Goal: Information Seeking & Learning: Learn about a topic

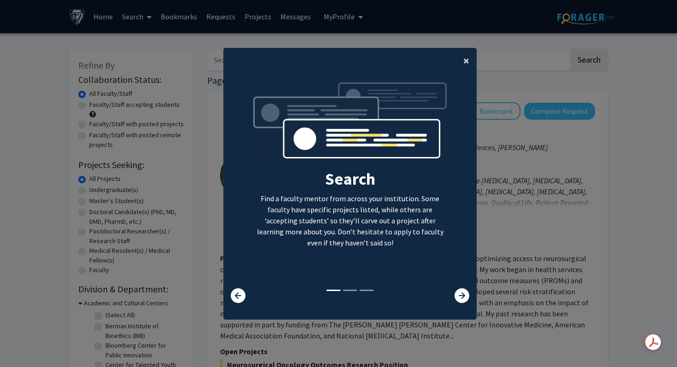
click at [464, 65] on span "×" at bounding box center [466, 60] width 6 height 14
click at [468, 81] on div "Search Find a faculty mentor from across your institution. Some faculty have sp…" at bounding box center [350, 184] width 252 height 207
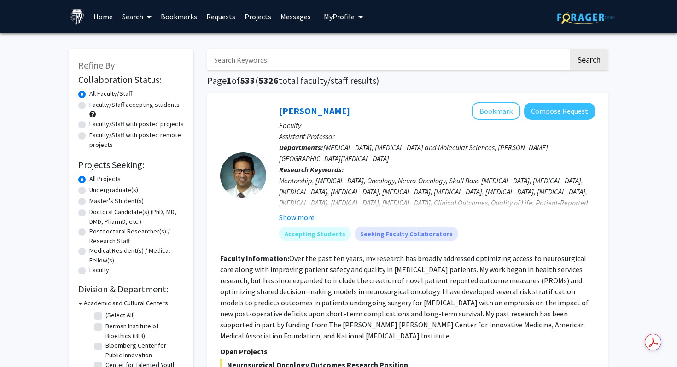
click at [348, 14] on span "My Profile" at bounding box center [339, 16] width 31 height 9
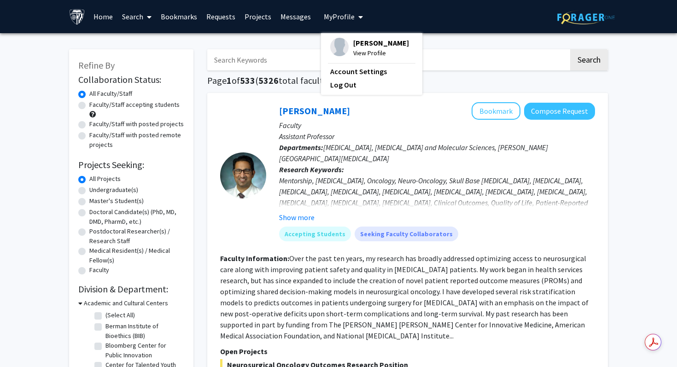
click at [348, 15] on span "My Profile" at bounding box center [339, 16] width 31 height 9
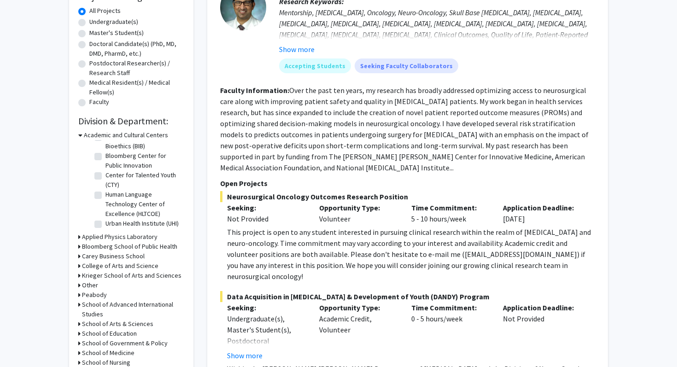
scroll to position [191, 0]
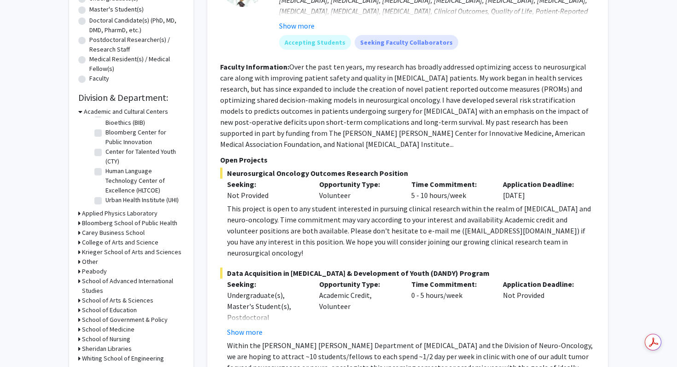
click at [129, 242] on h3 "College of Arts and Science" at bounding box center [120, 243] width 76 height 10
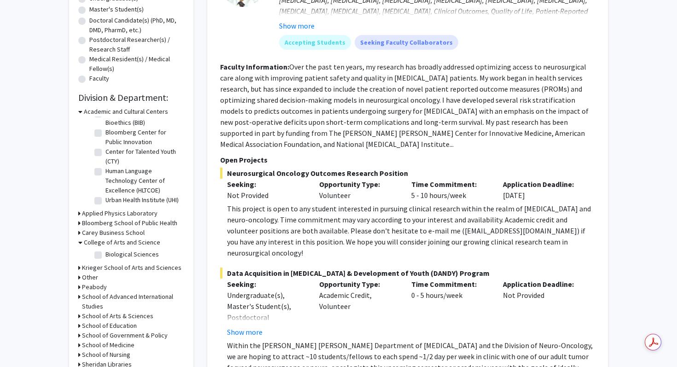
click at [134, 269] on h3 "Krieger School of Arts and Sciences" at bounding box center [131, 268] width 99 height 10
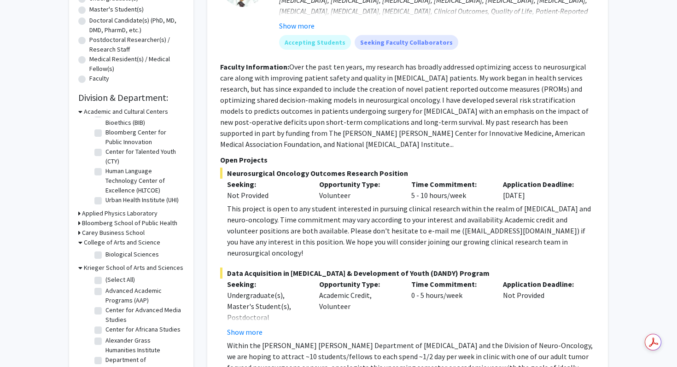
click at [134, 268] on h3 "Krieger School of Arts and Sciences" at bounding box center [133, 268] width 99 height 10
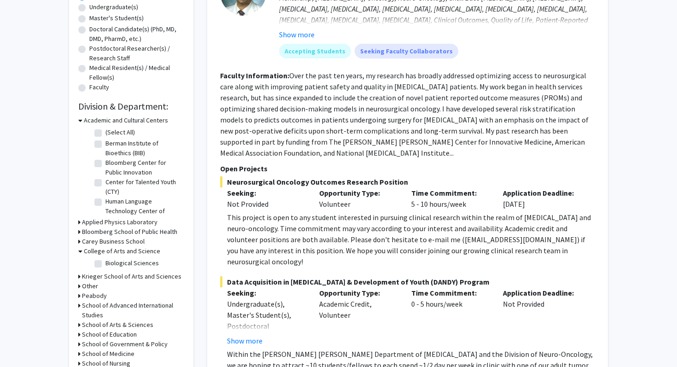
scroll to position [0, 0]
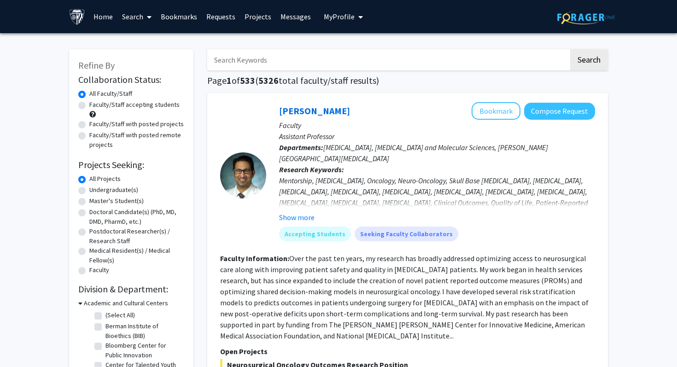
click at [133, 23] on link "Search" at bounding box center [136, 16] width 39 height 32
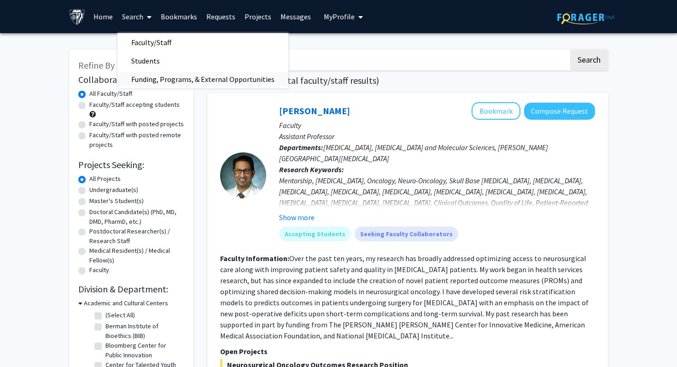
click at [175, 75] on span "Funding, Programs, & External Opportunities" at bounding box center [202, 79] width 171 height 18
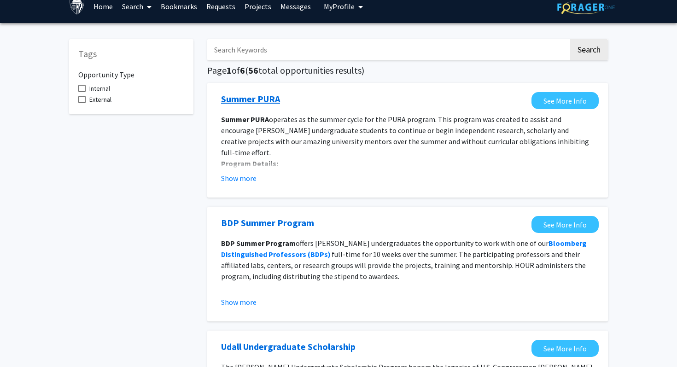
scroll to position [26, 0]
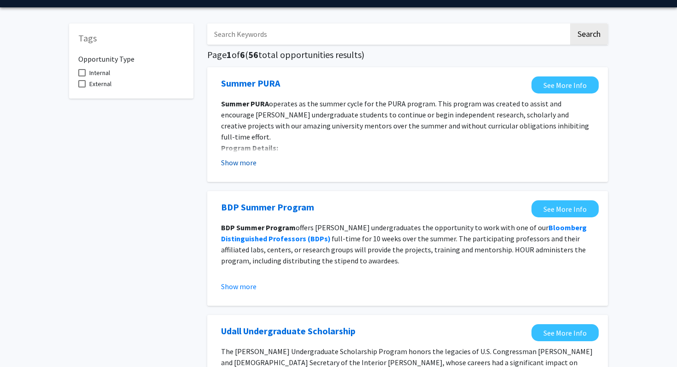
click at [247, 162] on button "Show more" at bounding box center [238, 162] width 35 height 11
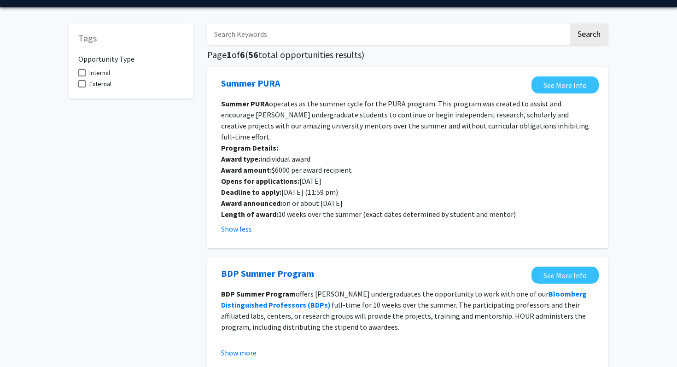
click at [247, 164] on p "Award amount: $6000 per award recipient" at bounding box center [407, 169] width 373 height 11
drag, startPoint x: 247, startPoint y: 163, endPoint x: 248, endPoint y: 168, distance: 5.1
click at [248, 166] on div "Summer PURA operates as the summer cycle for the PURA program. This program was…" at bounding box center [407, 159] width 373 height 122
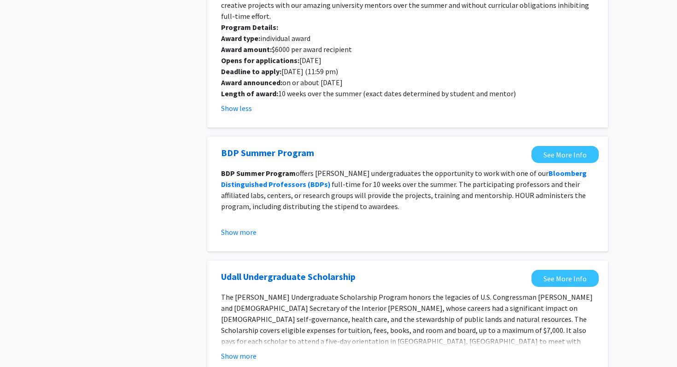
scroll to position [157, 0]
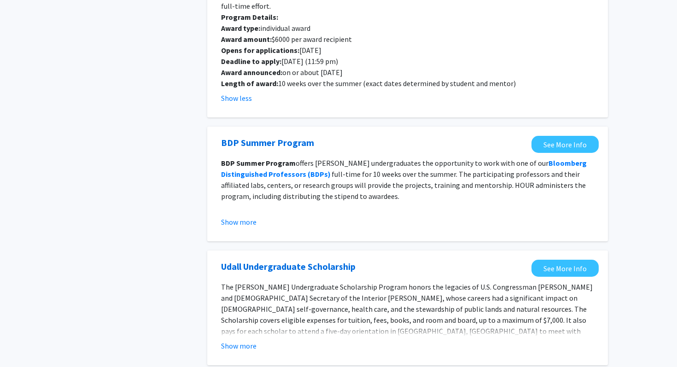
click at [295, 157] on p "BDP Summer Program offers [PERSON_NAME] undergraduates the opportunity to work …" at bounding box center [407, 179] width 373 height 44
click at [294, 157] on p "BDP Summer Program offers [PERSON_NAME] undergraduates the opportunity to work …" at bounding box center [407, 179] width 373 height 44
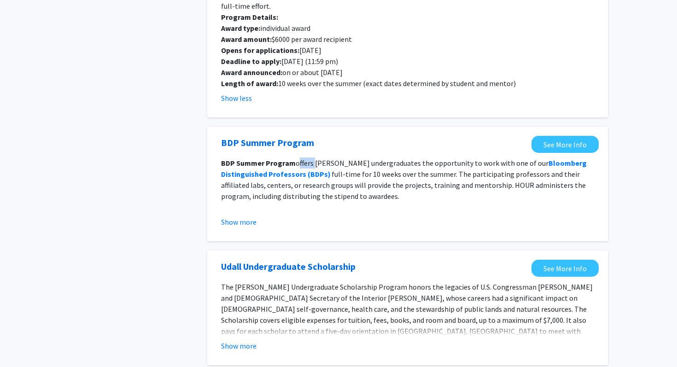
click at [294, 157] on p "BDP Summer Program offers [PERSON_NAME] undergraduates the opportunity to work …" at bounding box center [407, 179] width 373 height 44
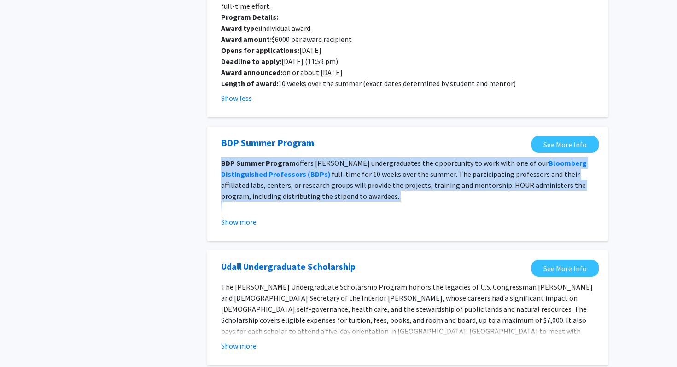
drag, startPoint x: 294, startPoint y: 147, endPoint x: 294, endPoint y: 173, distance: 25.8
click at [294, 173] on p "BDP Summer Program offers [PERSON_NAME] undergraduates the opportunity to work …" at bounding box center [407, 179] width 373 height 44
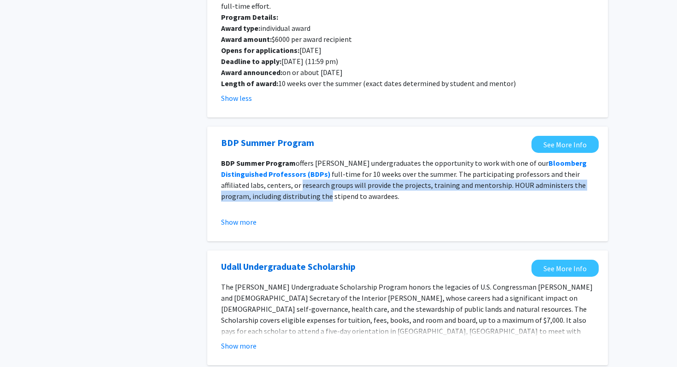
drag, startPoint x: 294, startPoint y: 173, endPoint x: 294, endPoint y: 183, distance: 9.7
click at [294, 183] on p "BDP Summer Program offers [PERSON_NAME] undergraduates the opportunity to work …" at bounding box center [407, 179] width 373 height 44
click at [242, 216] on button "Show more" at bounding box center [238, 221] width 35 height 11
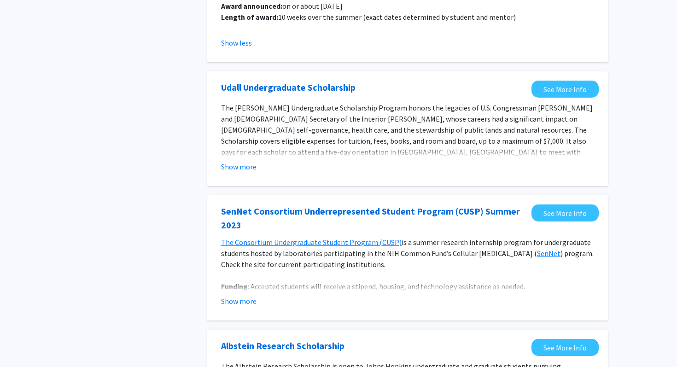
scroll to position [0, 0]
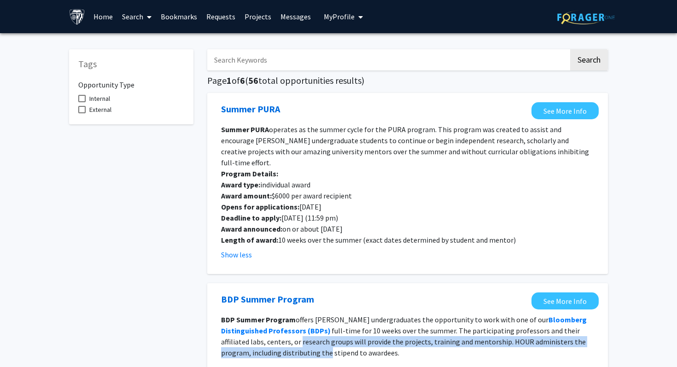
click at [249, 20] on link "Projects" at bounding box center [258, 16] width 36 height 32
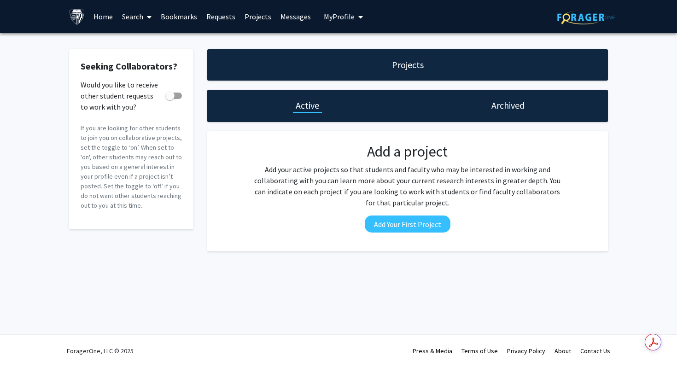
click at [136, 15] on link "Search" at bounding box center [136, 16] width 39 height 32
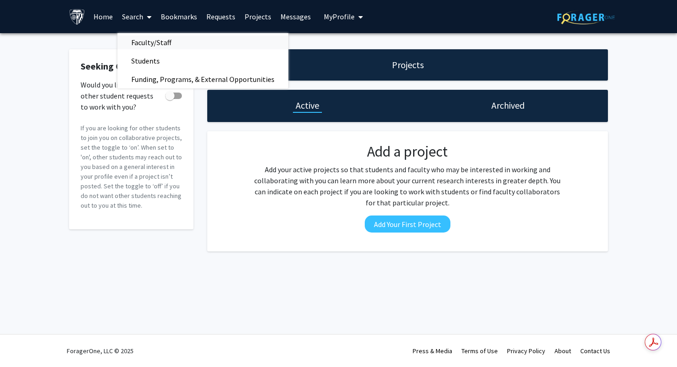
click at [146, 37] on span "Faculty/Staff" at bounding box center [151, 42] width 68 height 18
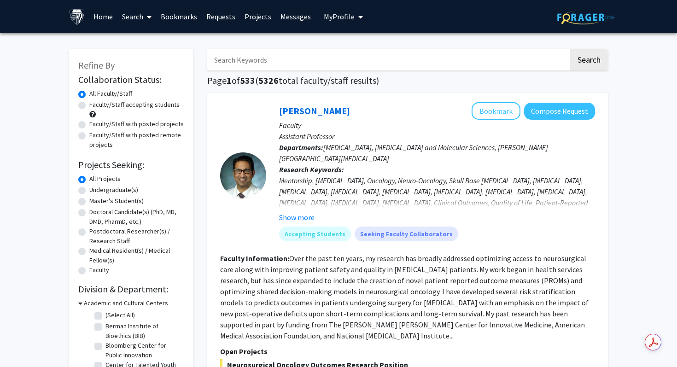
click at [220, 58] on input "Search Keywords" at bounding box center [387, 59] width 361 height 21
type input "shadowing"
click at [570, 49] on button "Search" at bounding box center [589, 59] width 38 height 21
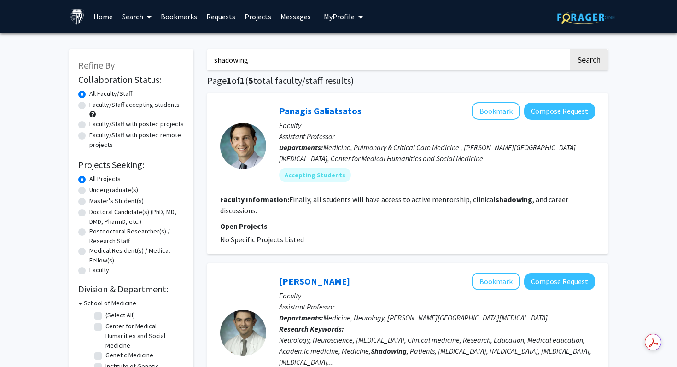
click at [299, 199] on fg-read-more "Finally, all students will have access to active mentorship, clinical shadowing…" at bounding box center [394, 205] width 348 height 20
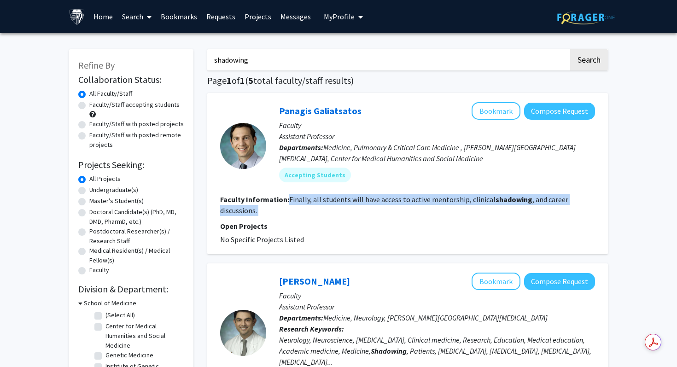
drag, startPoint x: 299, startPoint y: 199, endPoint x: 285, endPoint y: 206, distance: 14.8
click at [297, 206] on section "Faculty Information: Finally, all students will have access to active mentorshi…" at bounding box center [407, 205] width 375 height 22
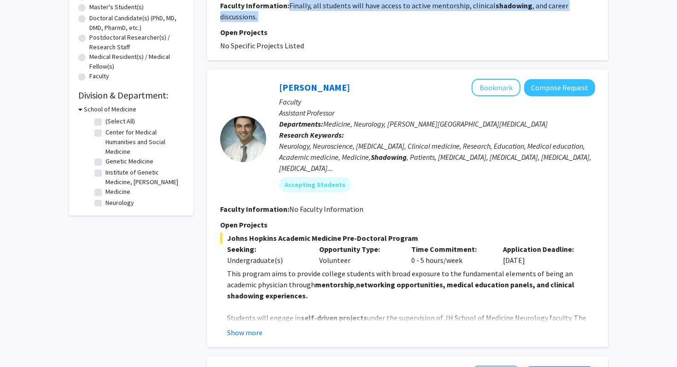
scroll to position [191, 0]
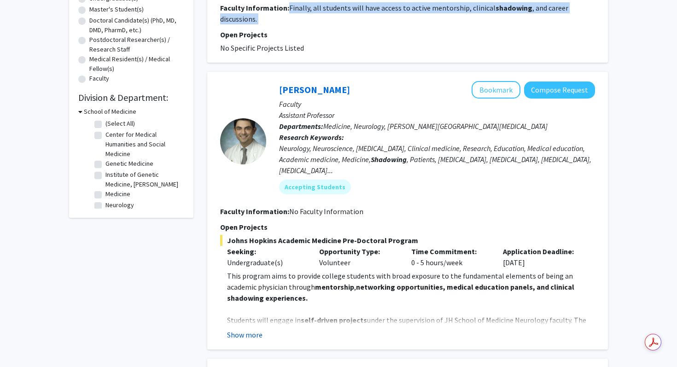
click at [253, 332] on button "Show more" at bounding box center [244, 334] width 35 height 11
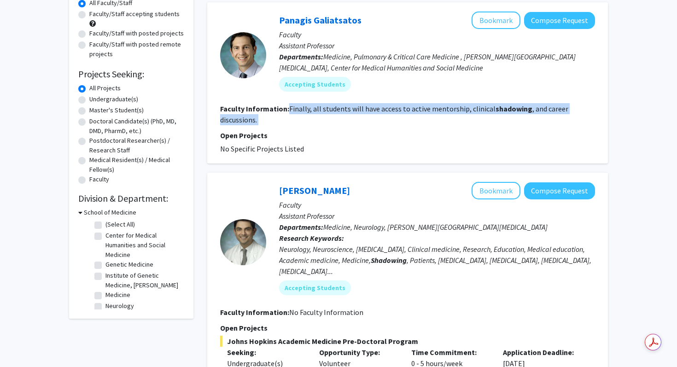
scroll to position [0, 0]
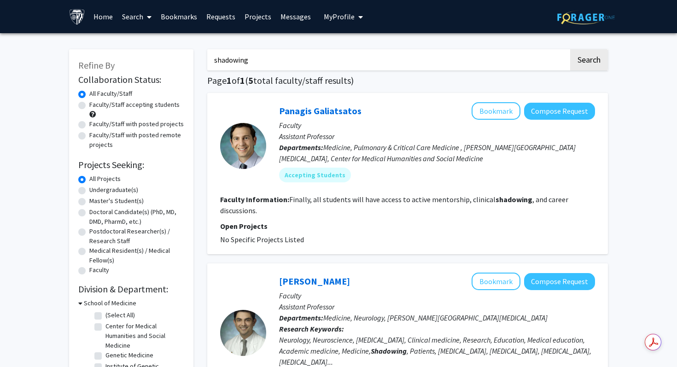
click at [139, 254] on label "Medical Resident(s) / Medical Fellow(s)" at bounding box center [136, 255] width 95 height 19
click at [95, 252] on input "Medical Resident(s) / Medical Fellow(s)" at bounding box center [92, 249] width 6 height 6
radio input "true"
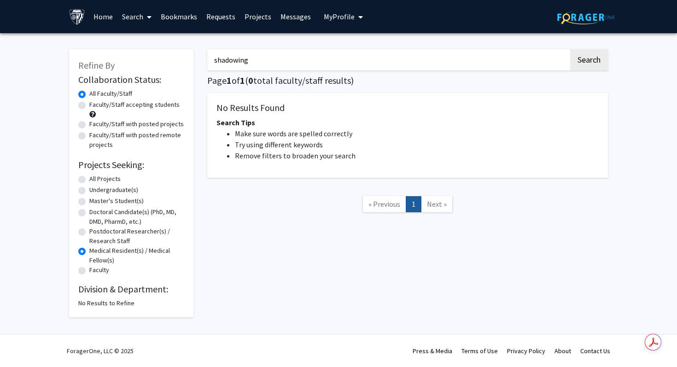
click at [137, 251] on label "Medical Resident(s) / Medical Fellow(s)" at bounding box center [136, 255] width 95 height 19
click at [95, 251] on input "Medical Resident(s) / Medical Fellow(s)" at bounding box center [92, 249] width 6 height 6
click at [137, 22] on link "Search" at bounding box center [136, 16] width 39 height 32
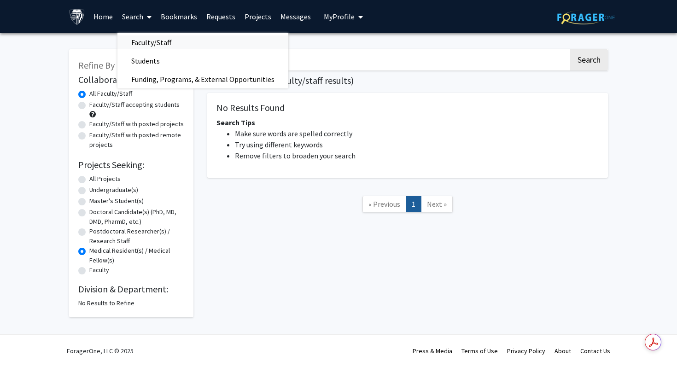
click at [134, 39] on span "Faculty/Staff" at bounding box center [151, 42] width 68 height 18
radio input "true"
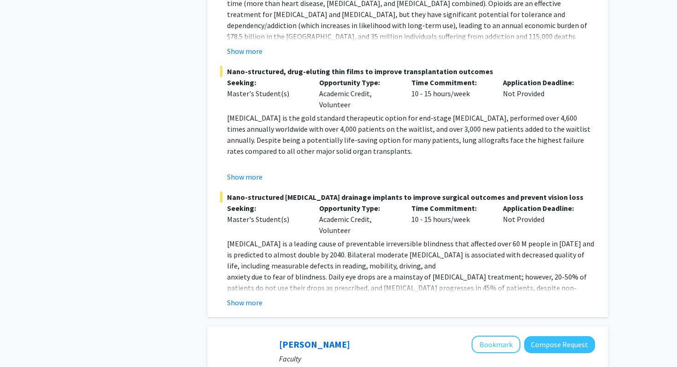
scroll to position [4551, 0]
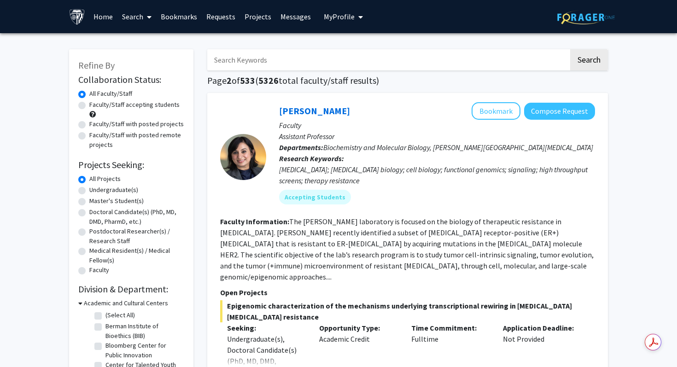
scroll to position [1, 0]
